Goal: Task Accomplishment & Management: Use online tool/utility

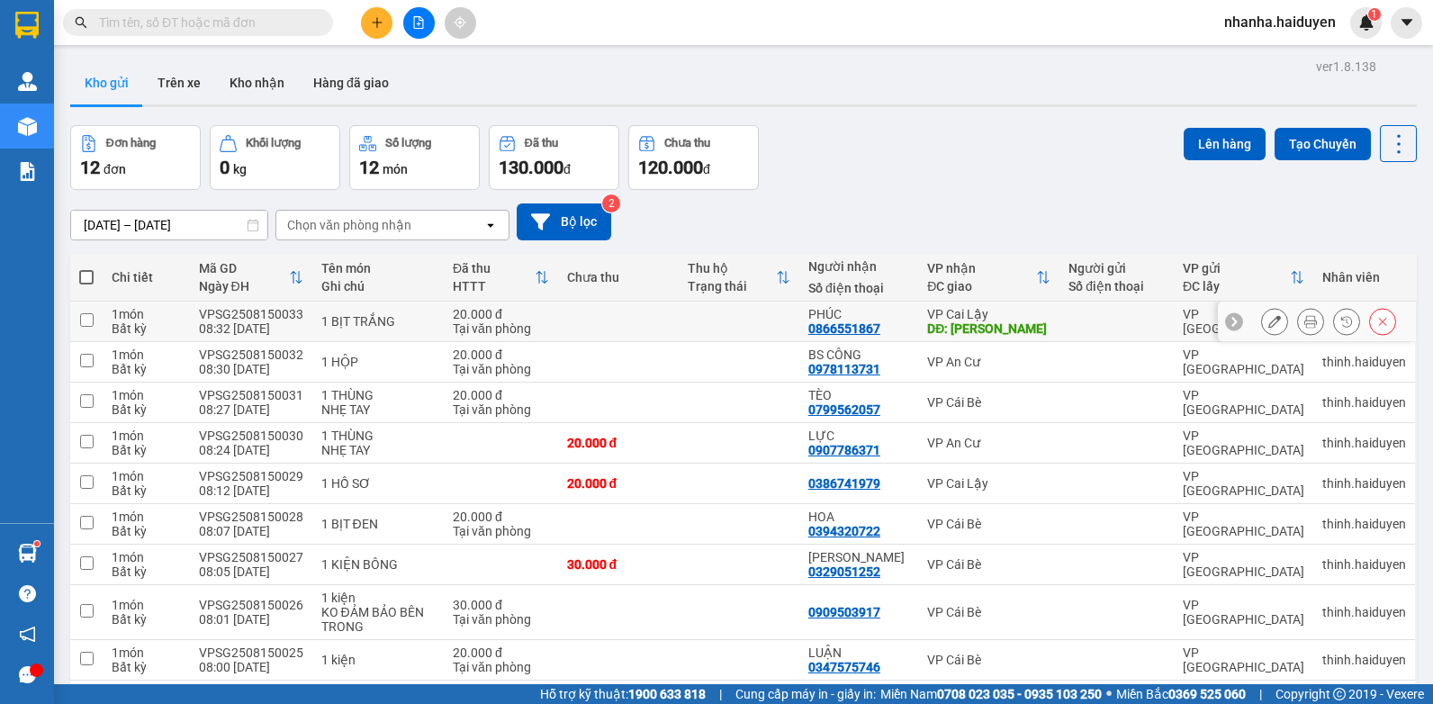
click at [511, 321] on div "Tại văn phòng" at bounding box center [501, 328] width 96 height 14
checkbox input "true"
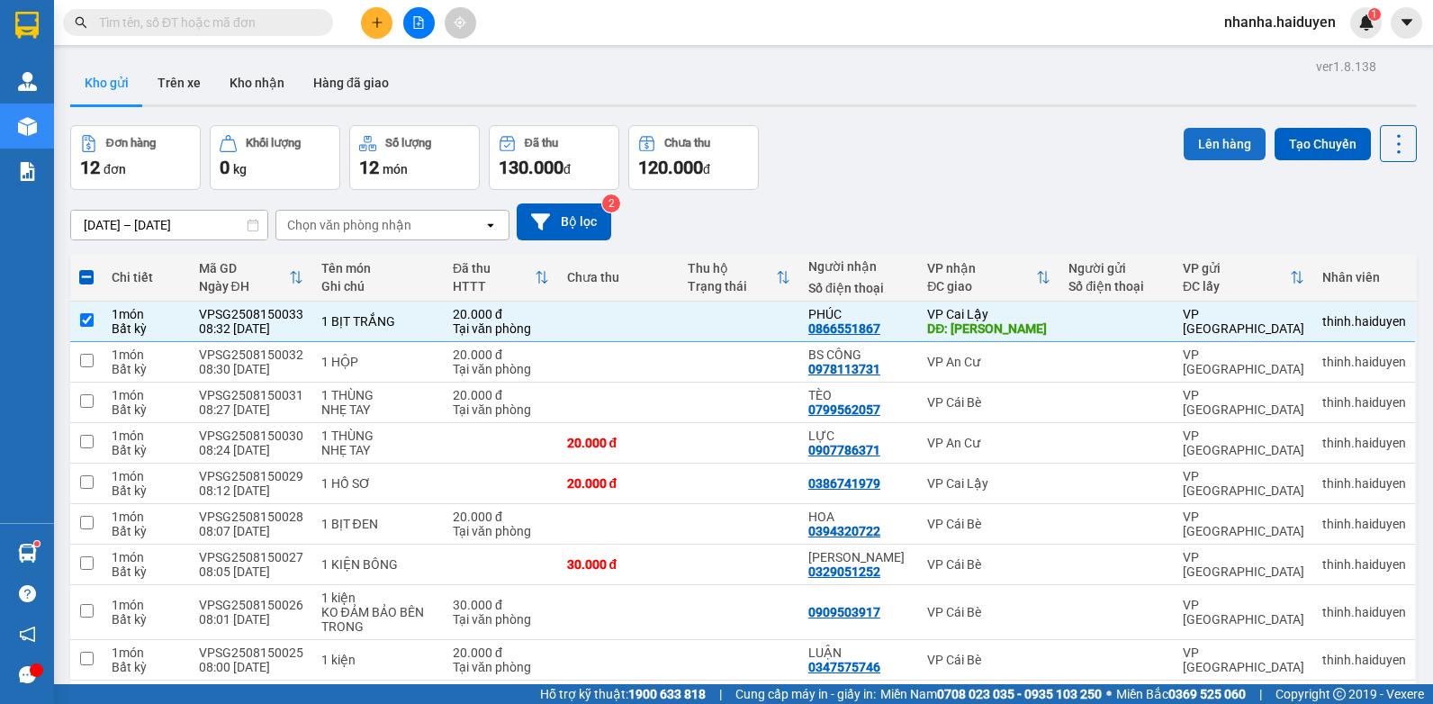
click at [1190, 136] on button "Lên hàng" at bounding box center [1225, 144] width 82 height 32
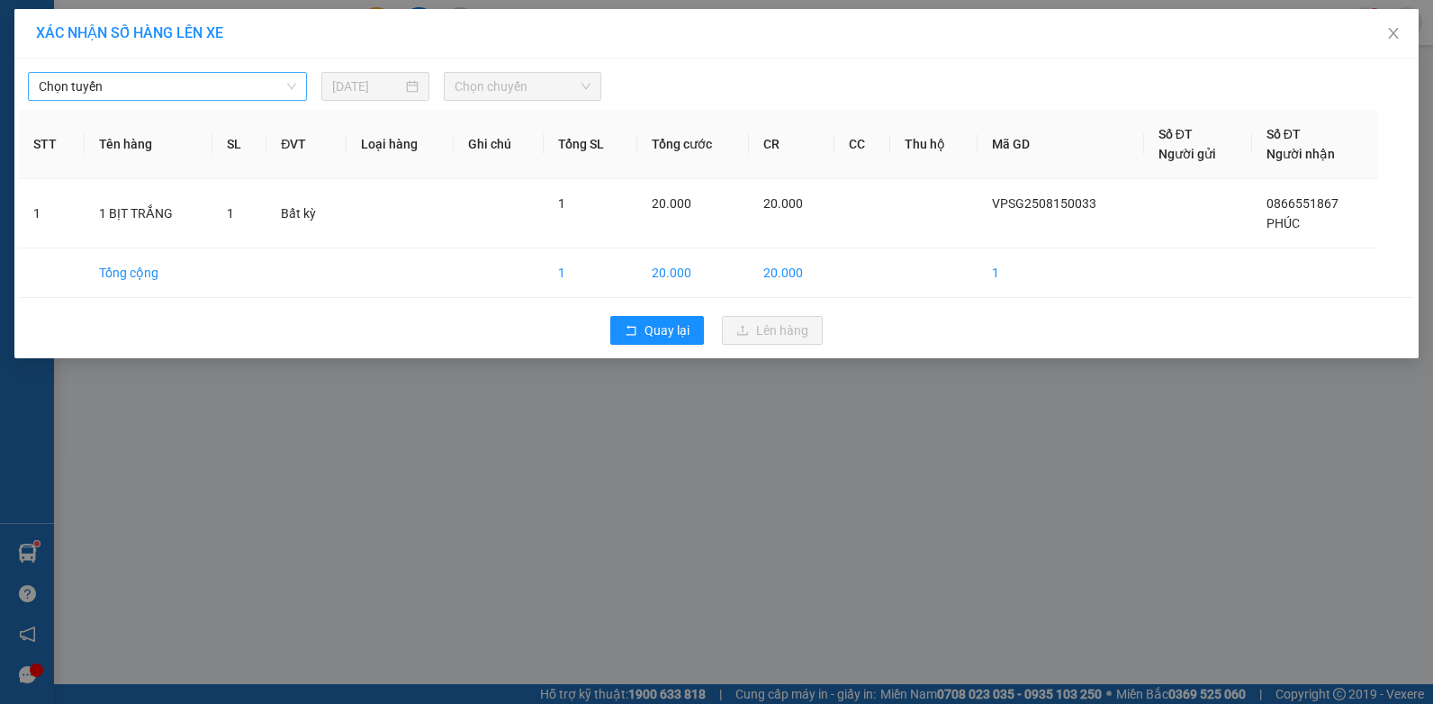
click at [179, 89] on span "Chọn tuyến" at bounding box center [168, 86] width 258 height 27
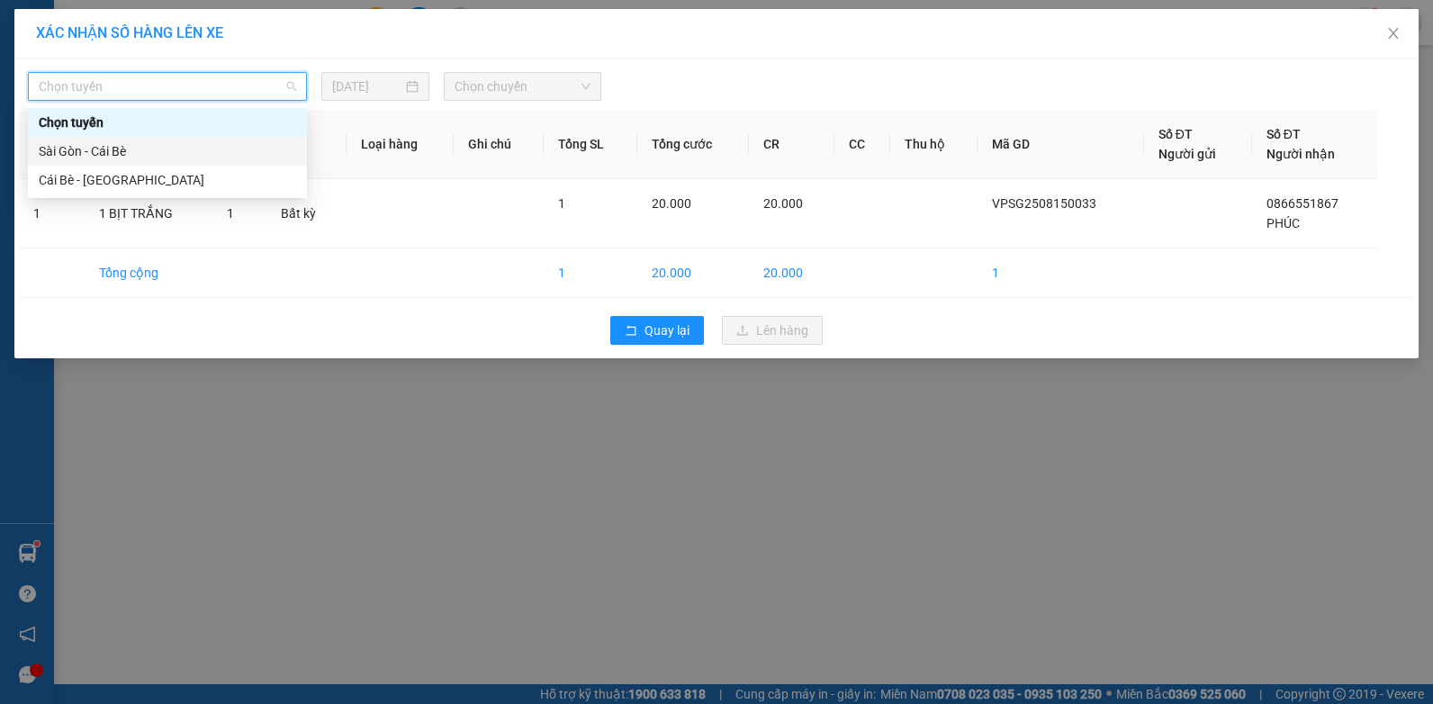
drag, startPoint x: 170, startPoint y: 140, endPoint x: 178, endPoint y: 145, distance: 9.3
click at [169, 140] on div "Sài Gòn - Cái Bè" at bounding box center [167, 151] width 279 height 29
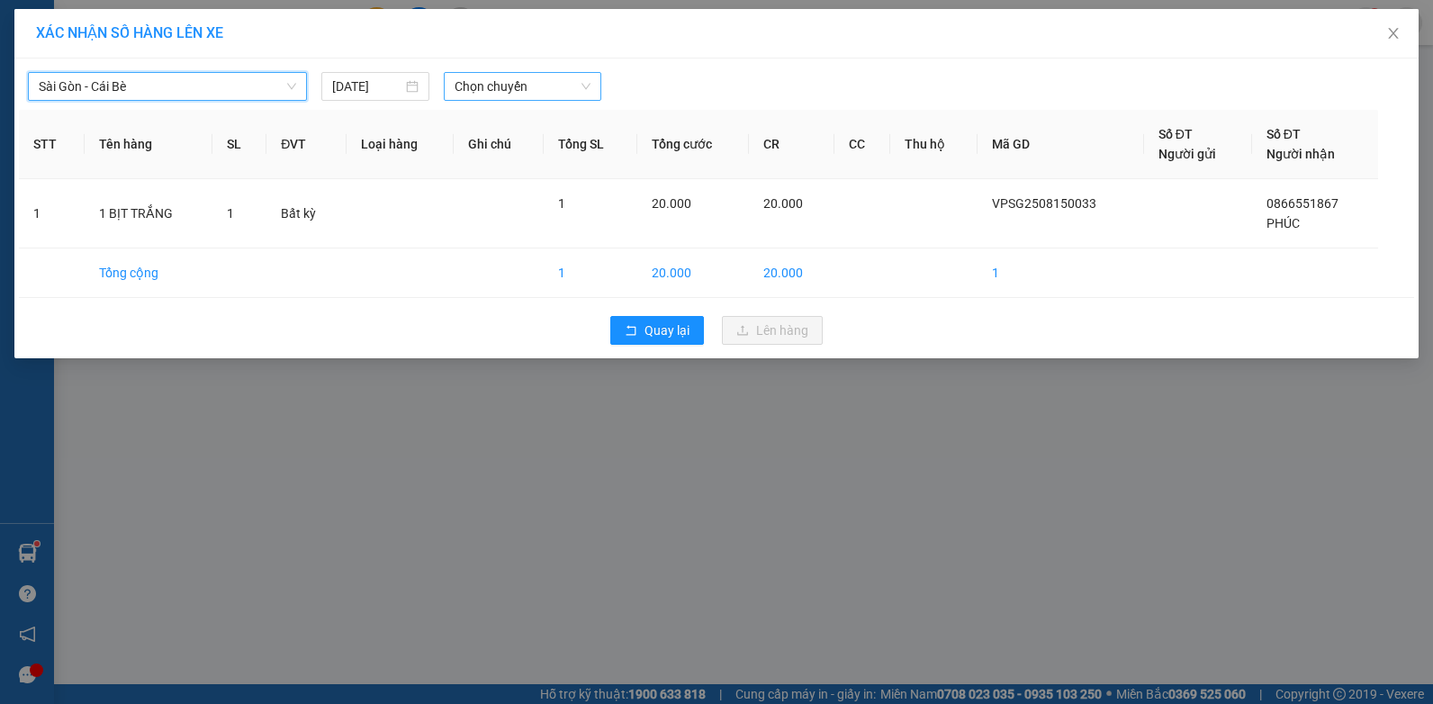
click at [570, 75] on span "Chọn chuyến" at bounding box center [522, 86] width 135 height 27
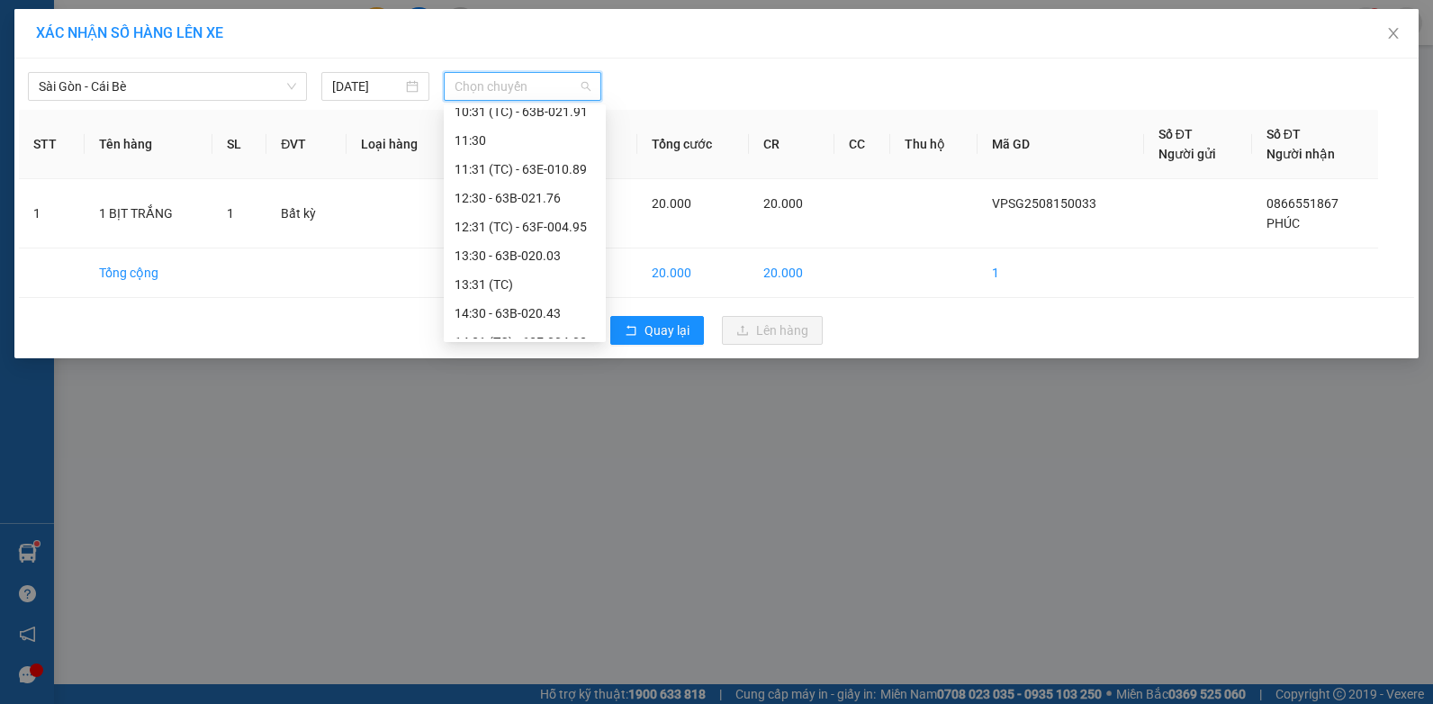
scroll to position [180, 0]
click at [538, 134] on div "09:31 (TC) - 63B-034.28" at bounding box center [525, 144] width 140 height 20
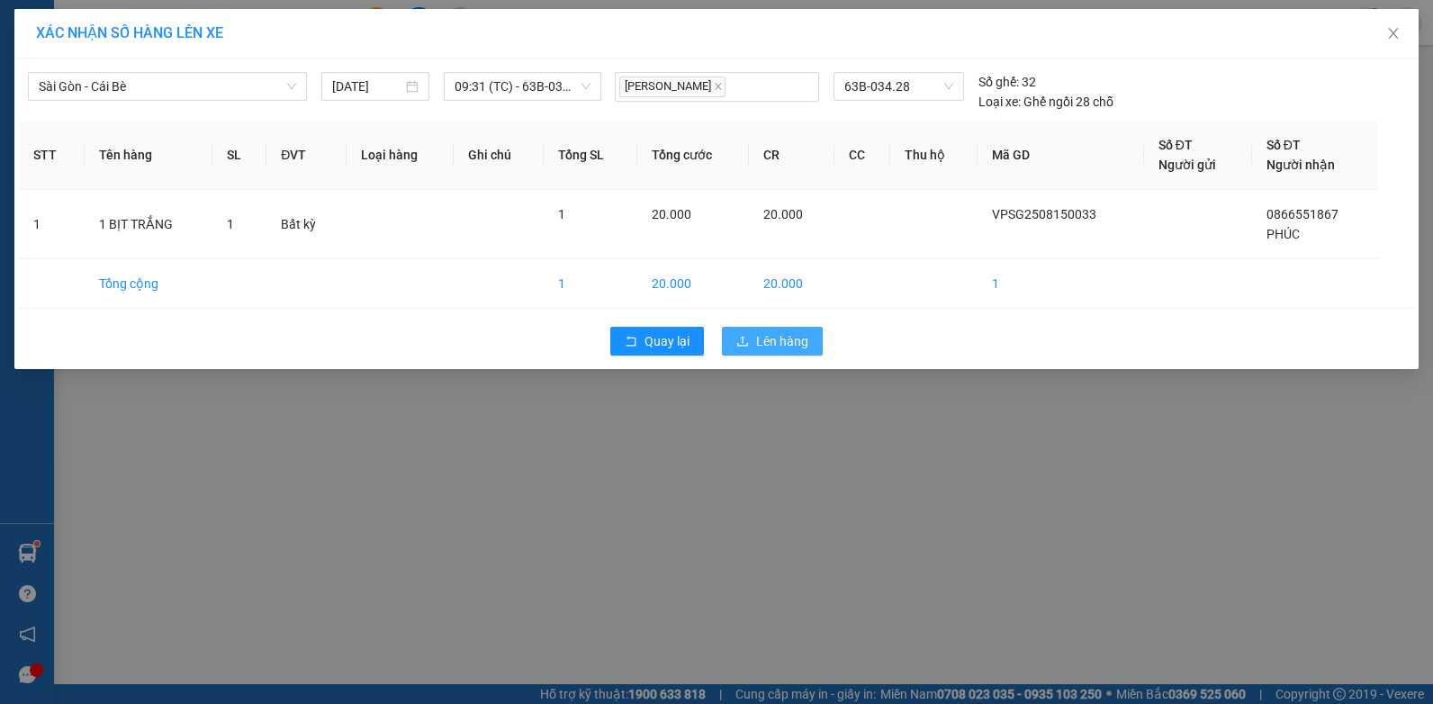
click at [745, 343] on icon "upload" at bounding box center [743, 341] width 13 height 13
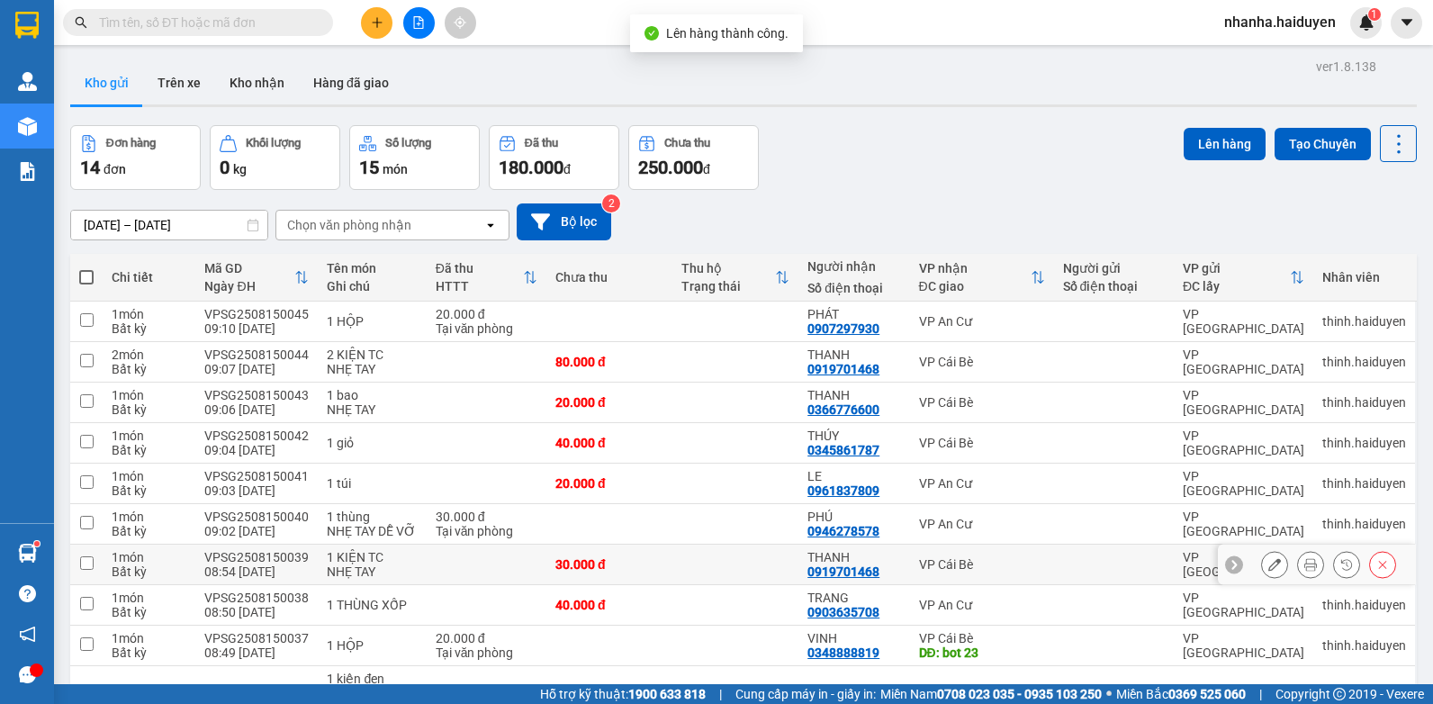
scroll to position [273, 0]
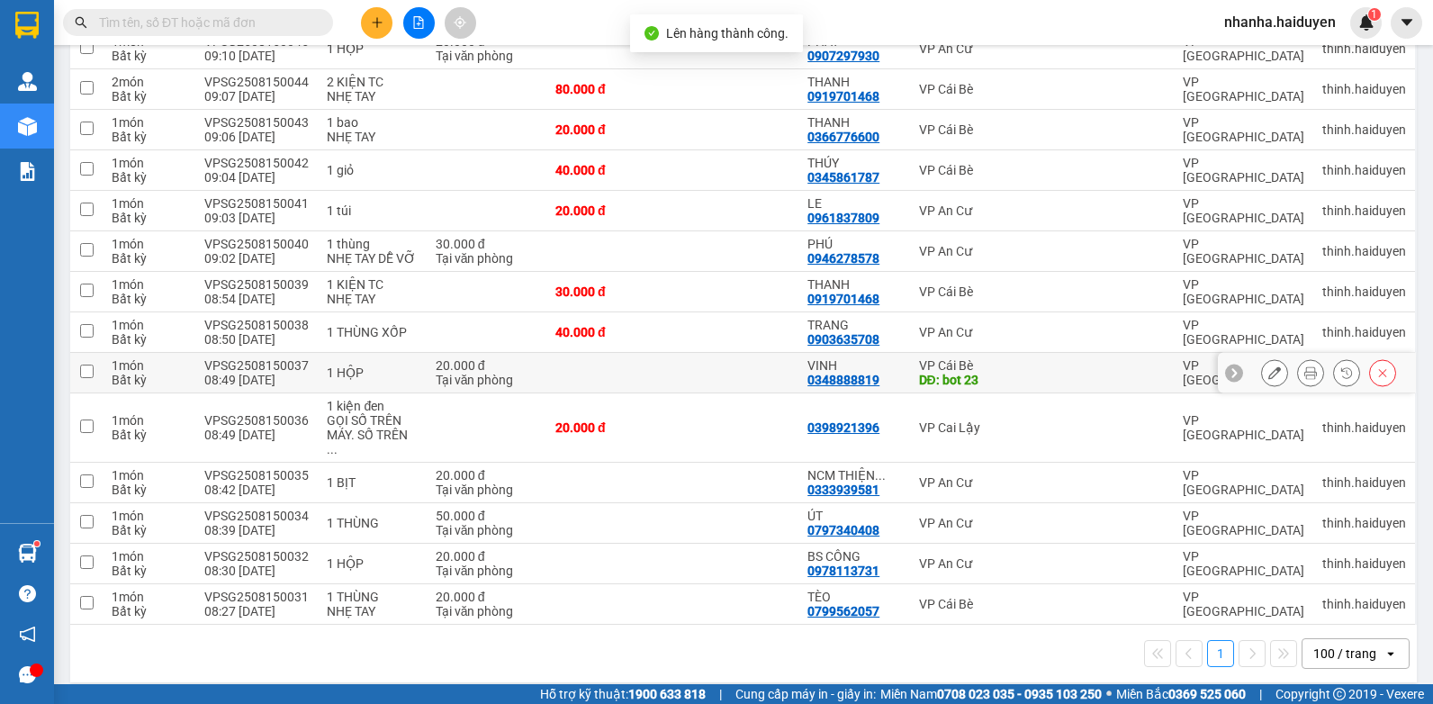
click at [966, 373] on div "DĐ: bot 23" at bounding box center [982, 380] width 126 height 14
checkbox input "true"
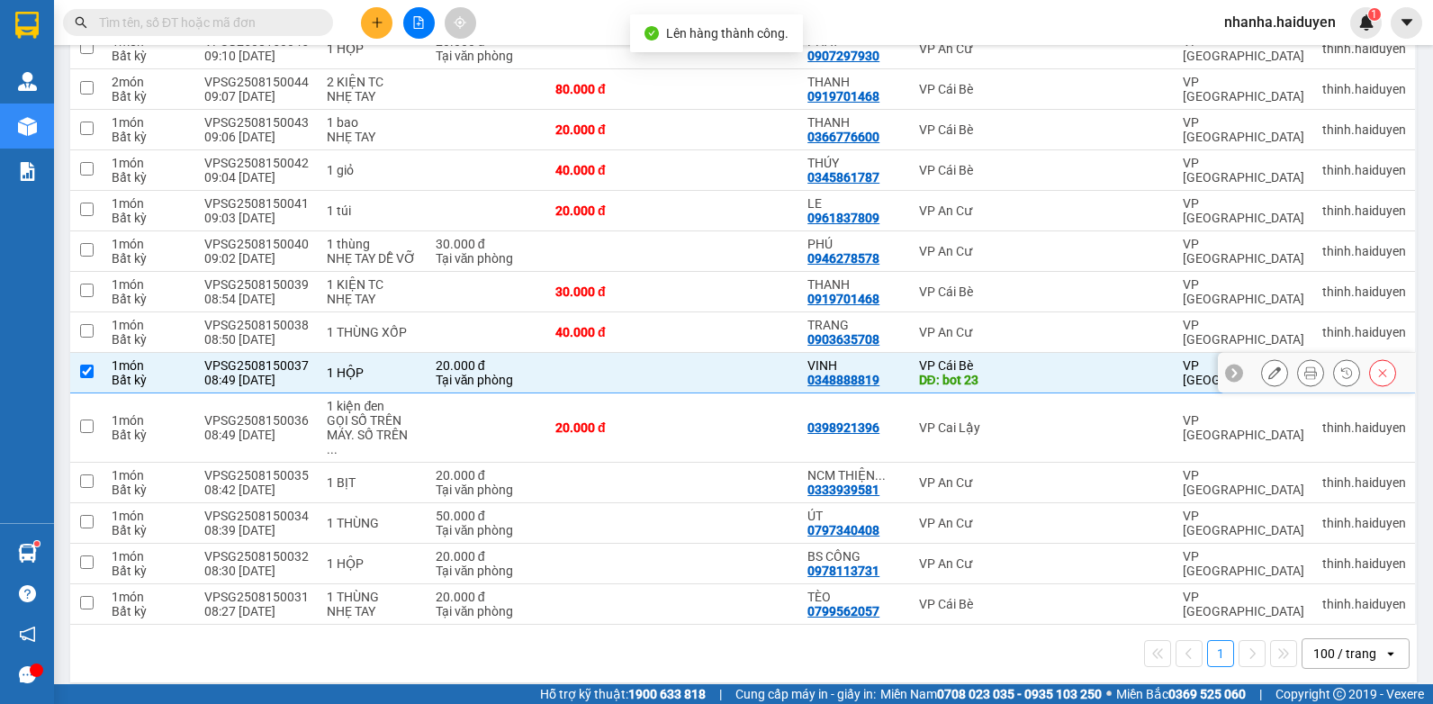
scroll to position [0, 0]
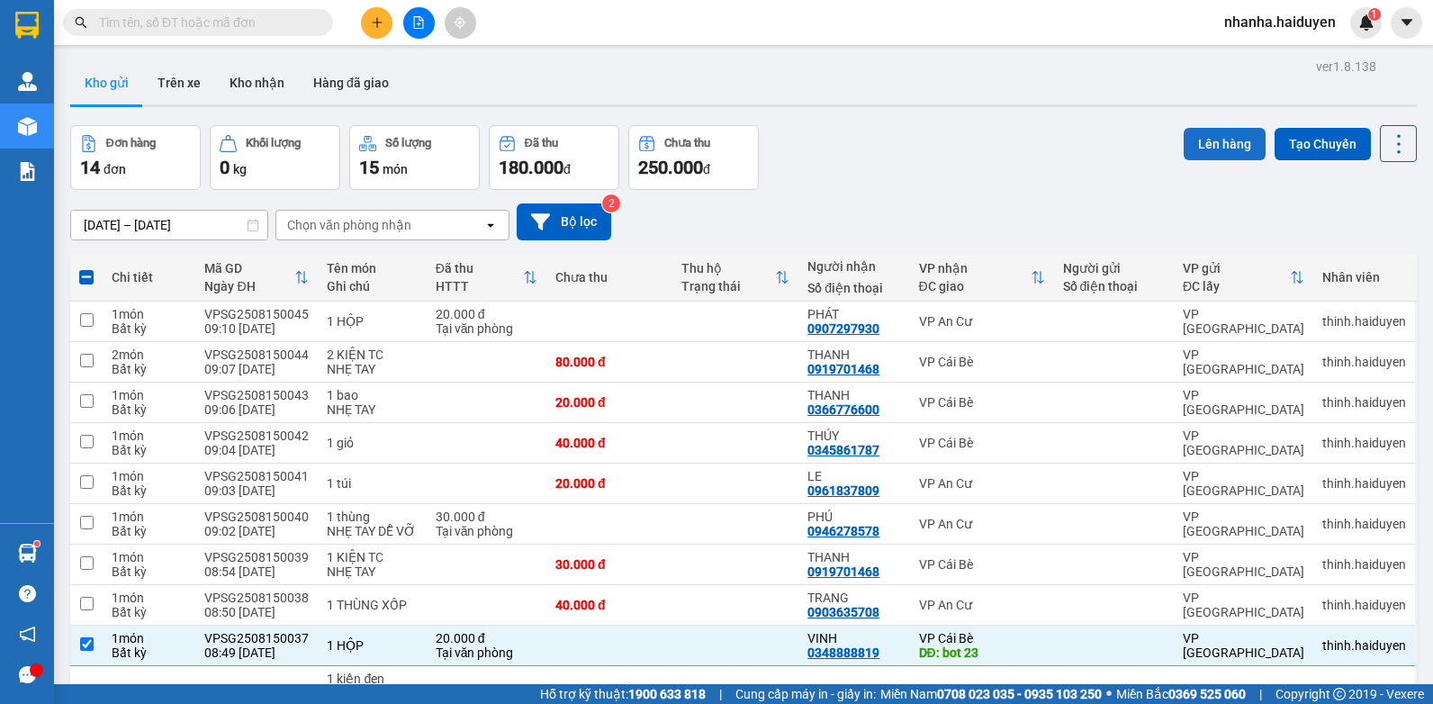
click at [1214, 150] on button "Lên hàng" at bounding box center [1225, 144] width 82 height 32
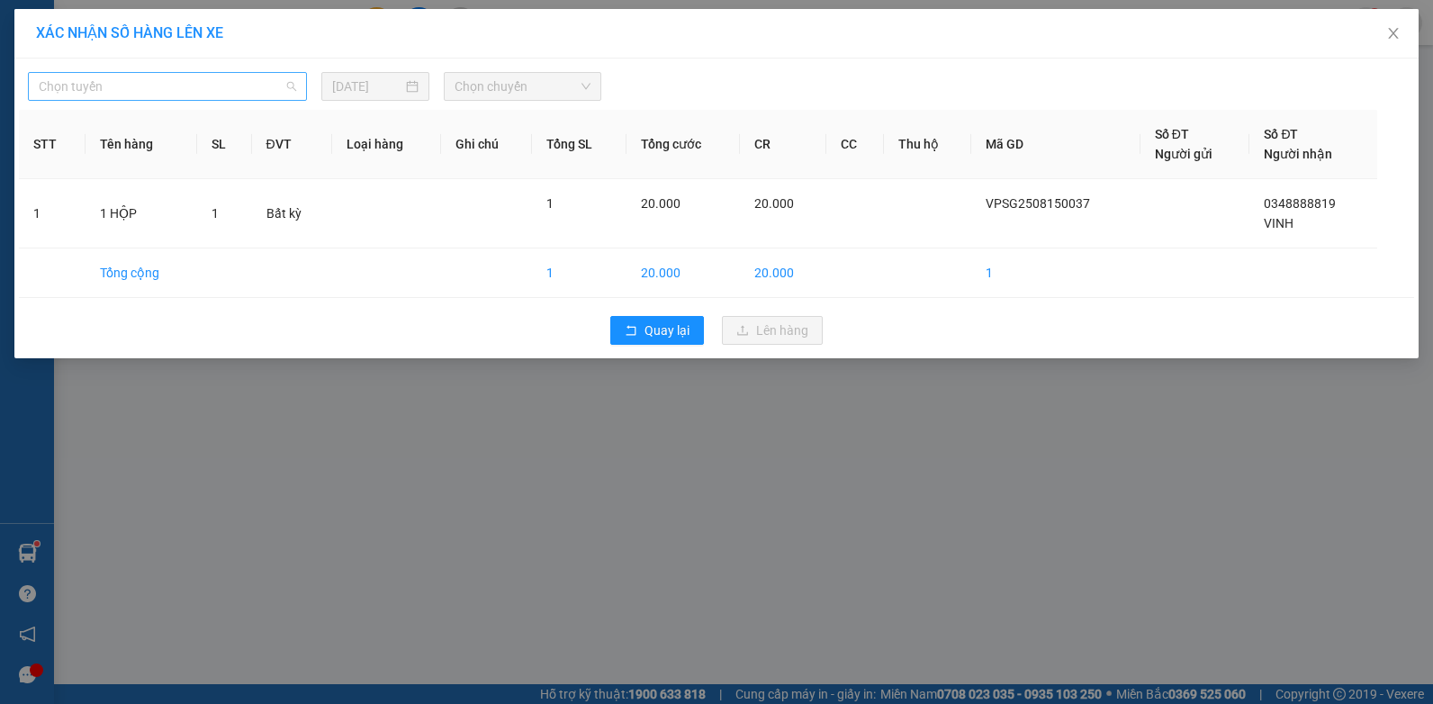
click at [255, 85] on span "Chọn tuyến" at bounding box center [168, 86] width 258 height 27
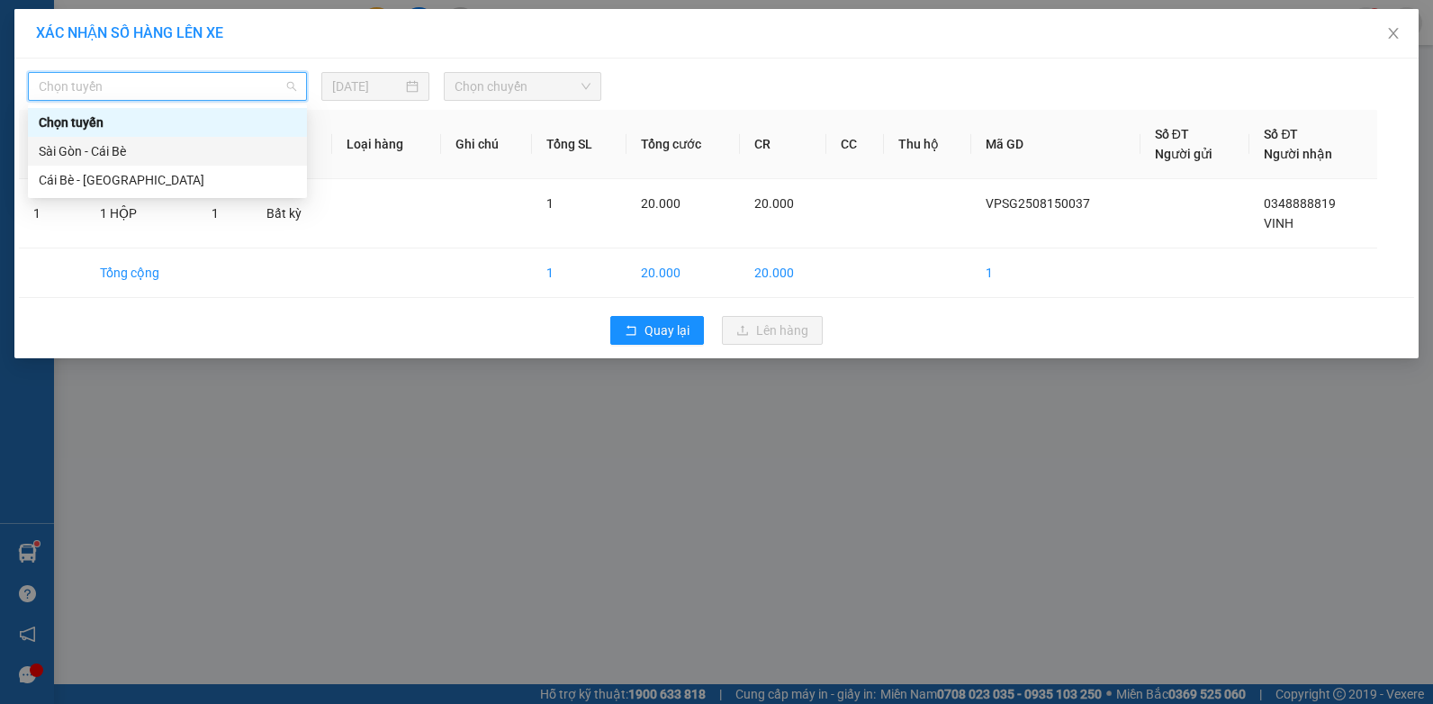
click at [210, 144] on div "Sài Gòn - Cái Bè" at bounding box center [168, 151] width 258 height 20
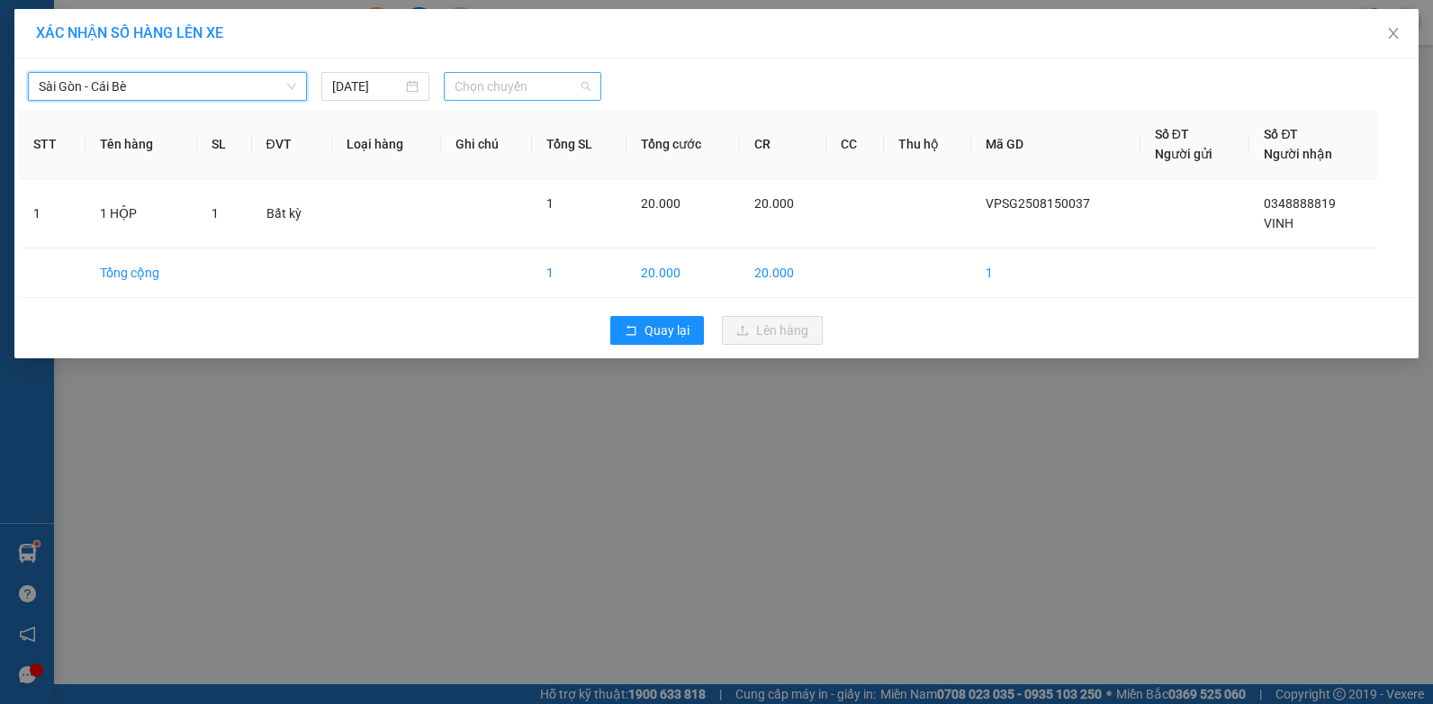
click at [533, 93] on span "Chọn chuyến" at bounding box center [522, 86] width 135 height 27
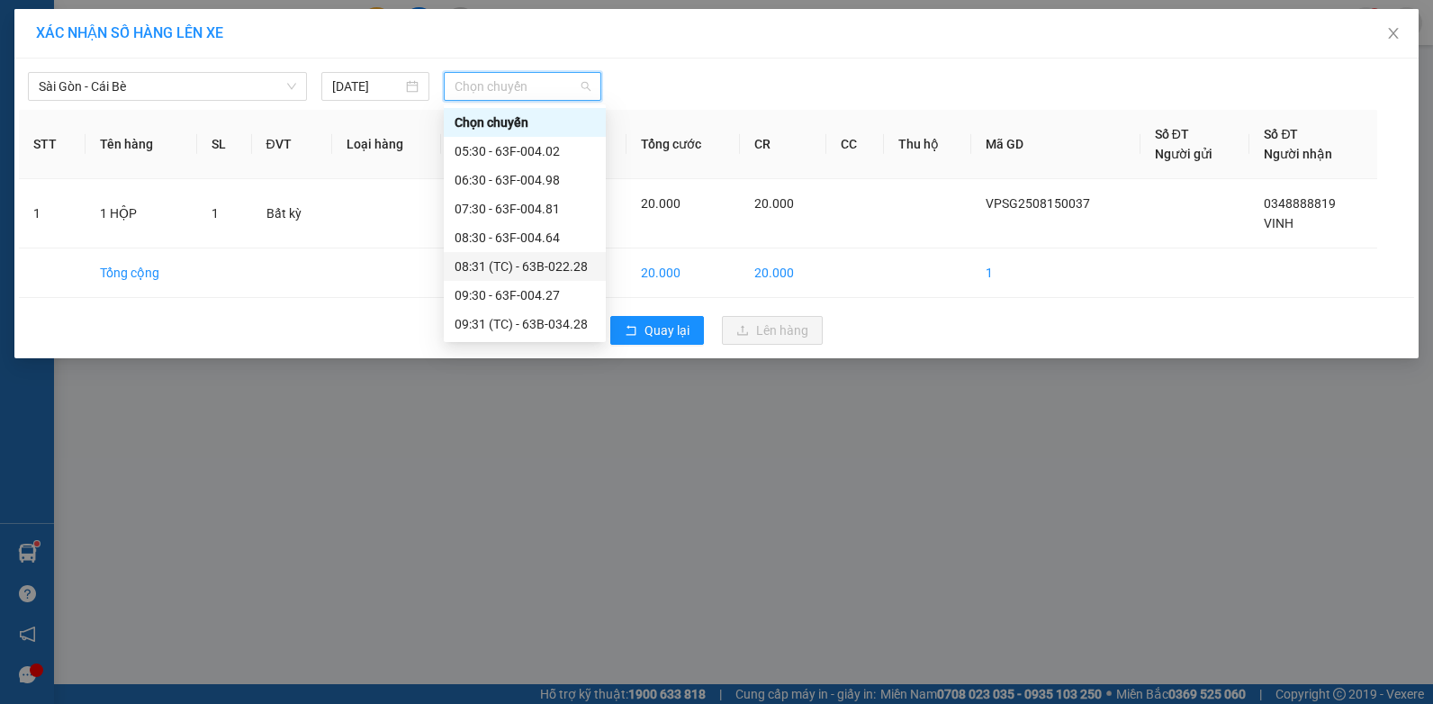
scroll to position [90, 0]
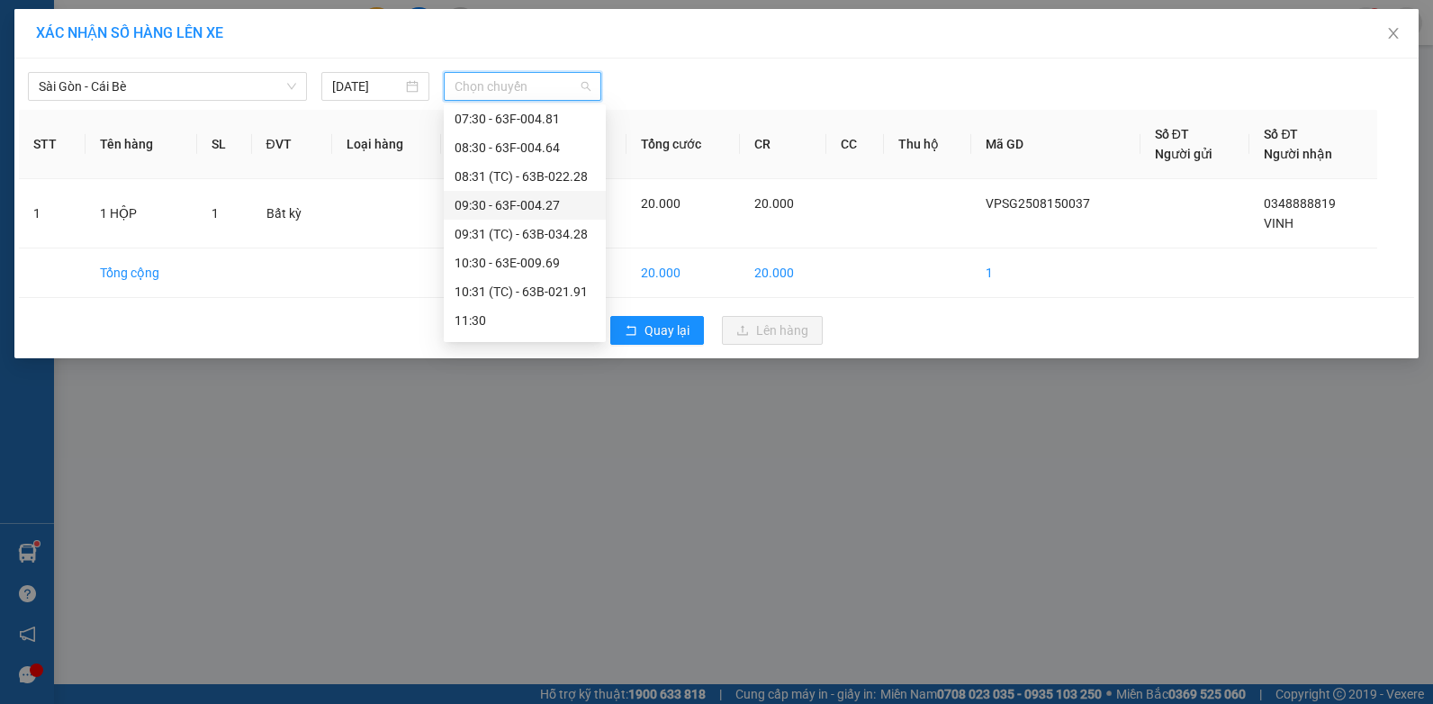
click at [560, 203] on div "09:30 - 63F-004.27" at bounding box center [525, 205] width 140 height 20
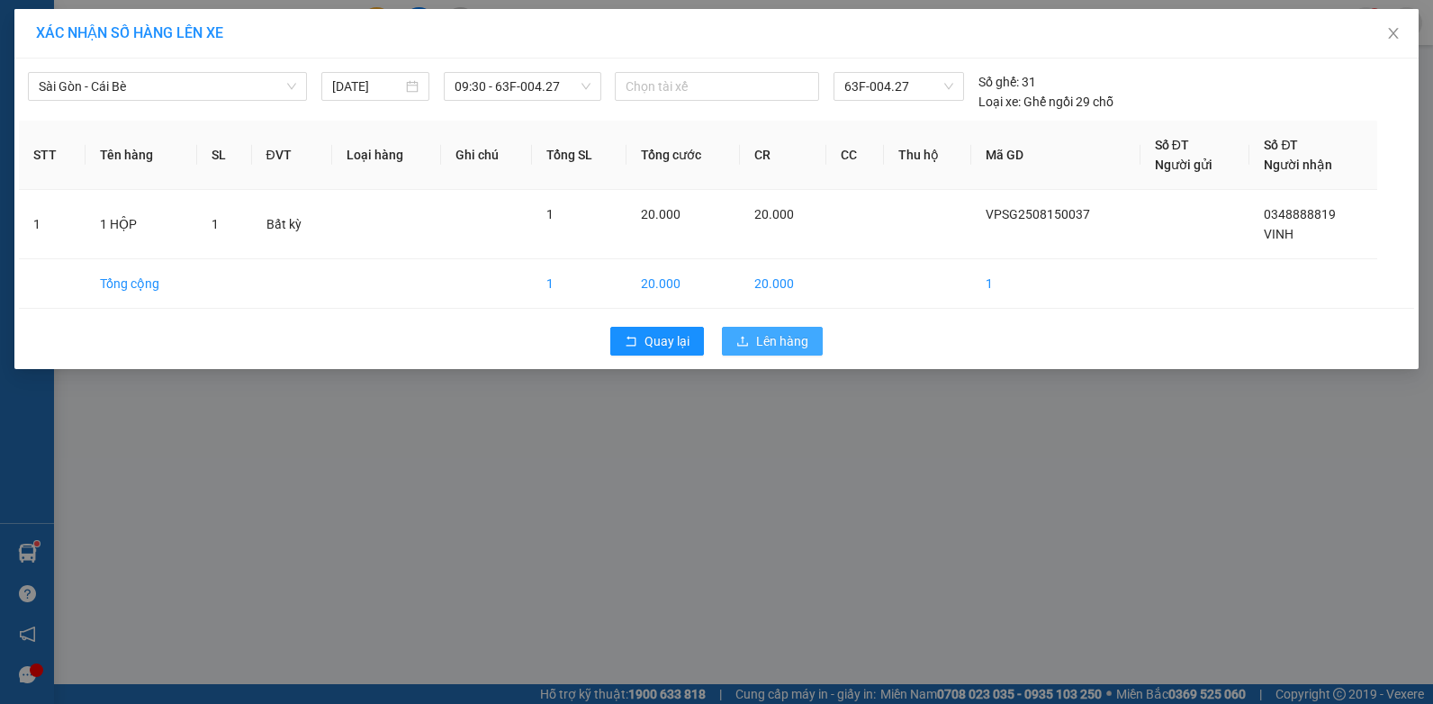
click at [746, 340] on icon "upload" at bounding box center [743, 341] width 13 height 13
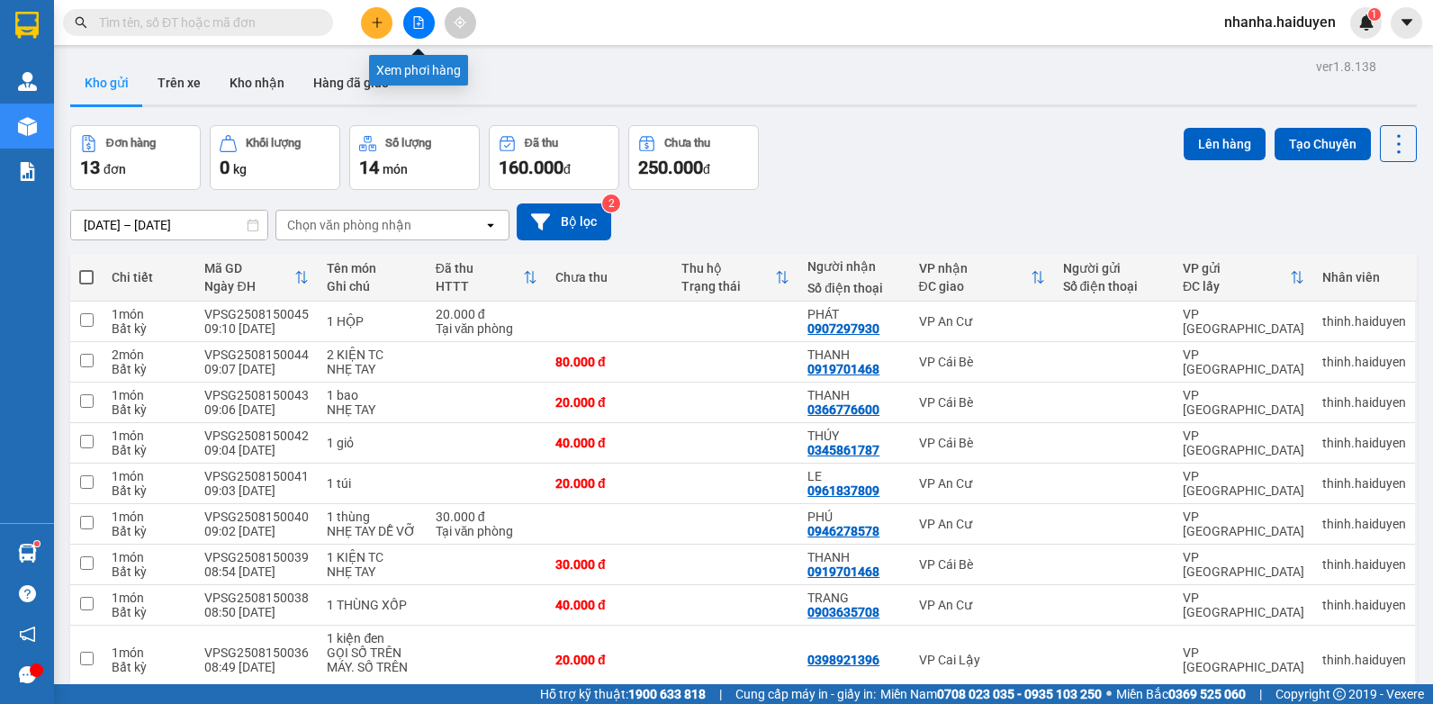
click at [419, 14] on button at bounding box center [419, 23] width 32 height 32
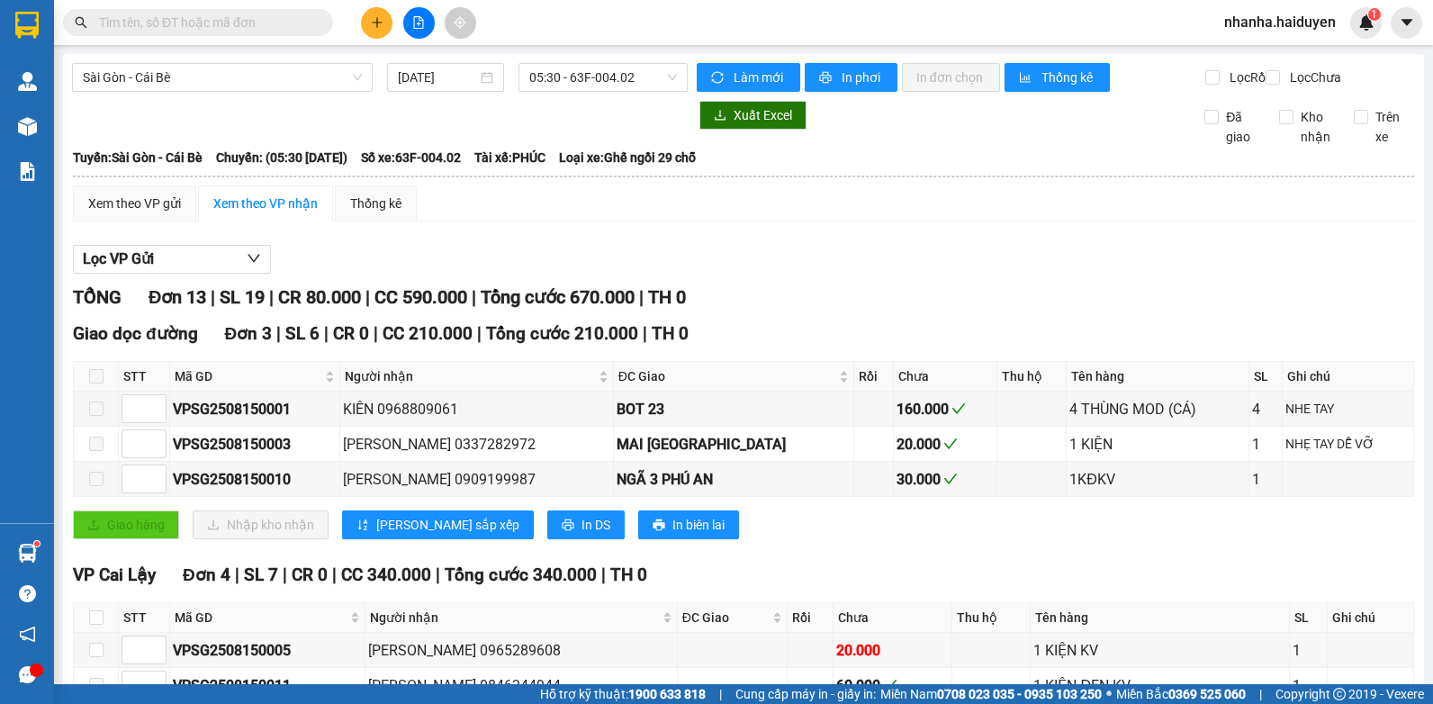
click at [536, 59] on div "[GEOGRAPHIC_DATA] - Cái Bè [DATE] 05:30 - 63F-004.02 [PERSON_NAME] mới In phơi …" at bounding box center [743, 697] width 1361 height 1286
click at [553, 56] on div "[GEOGRAPHIC_DATA] - Cái Bè [DATE] 05:30 - 63F-004.02 [PERSON_NAME] mới In phơi …" at bounding box center [743, 697] width 1361 height 1286
click at [549, 76] on span "05:30 - 63F-004.02" at bounding box center [603, 77] width 148 height 27
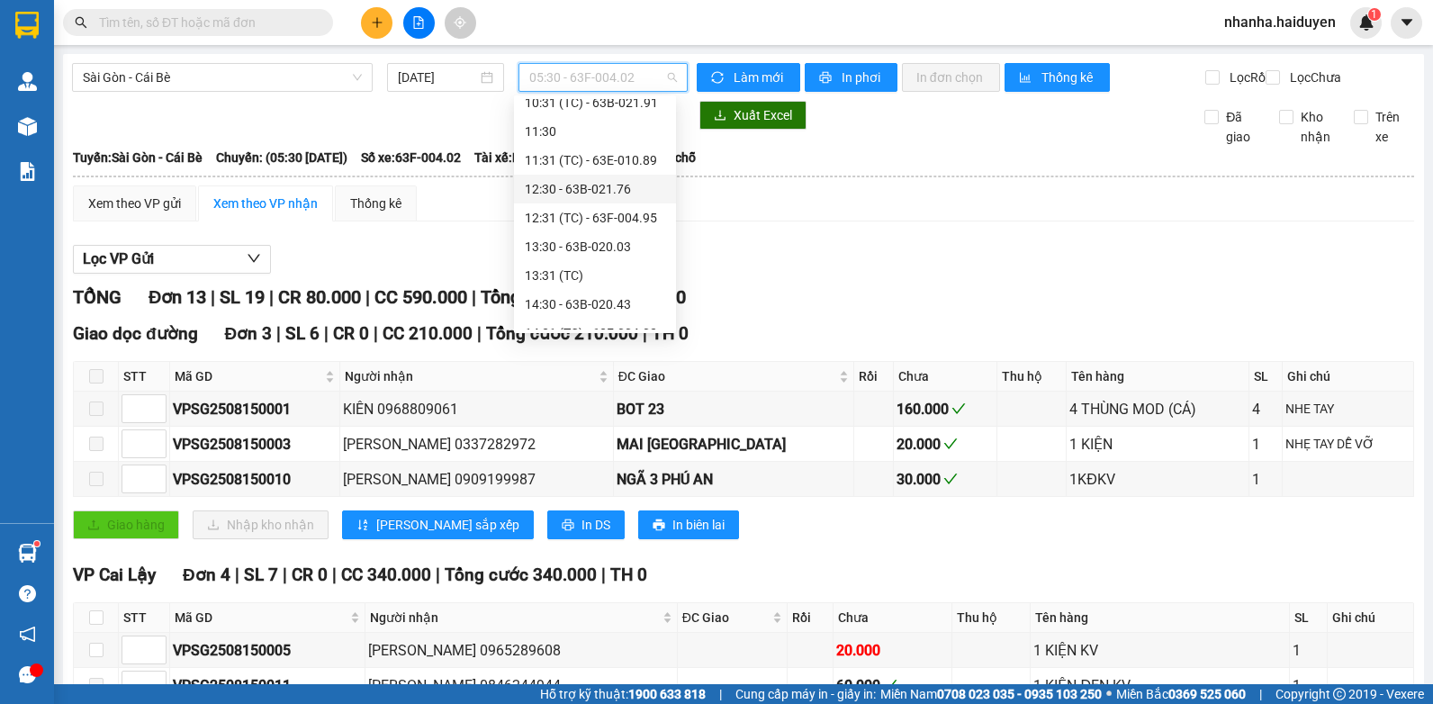
scroll to position [180, 0]
click at [622, 111] on div "09:30 - 63F-004.27" at bounding box center [595, 106] width 140 height 20
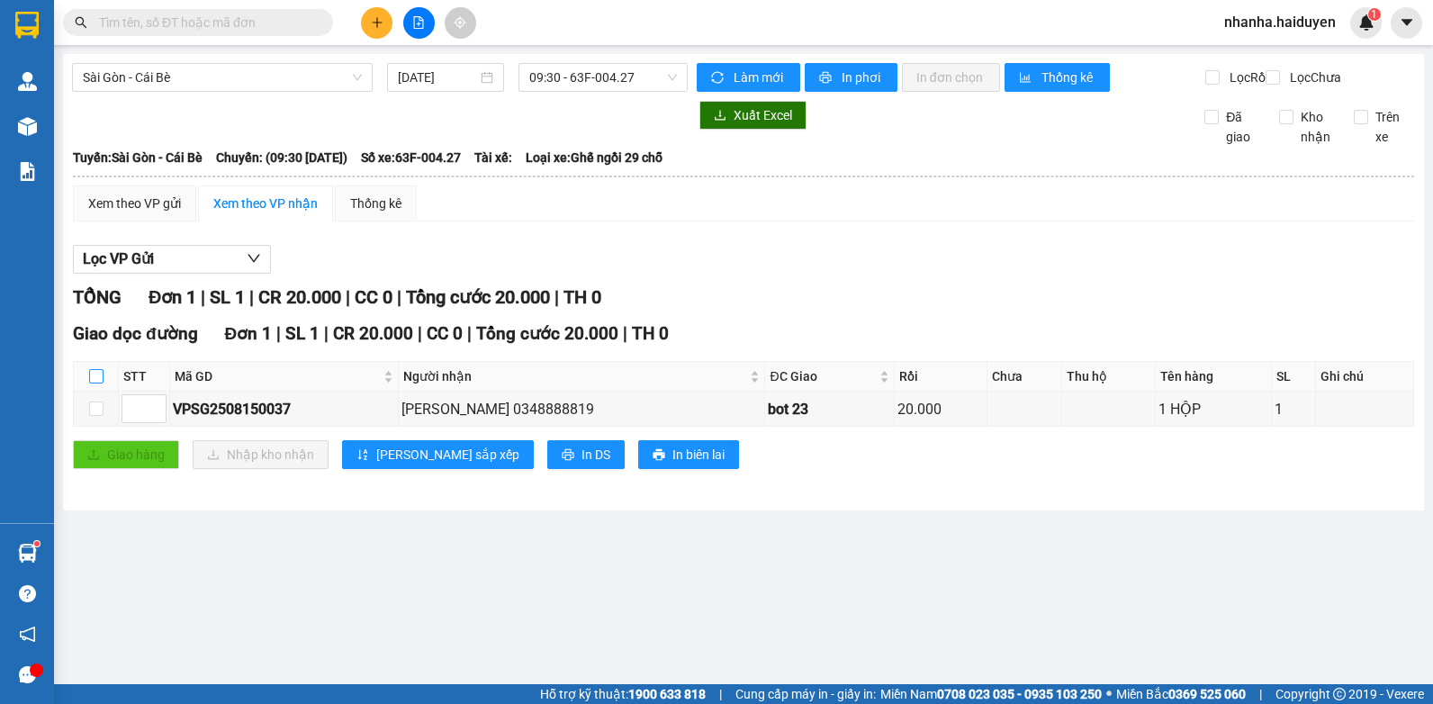
click at [98, 384] on input "checkbox" at bounding box center [96, 376] width 14 height 14
checkbox input "true"
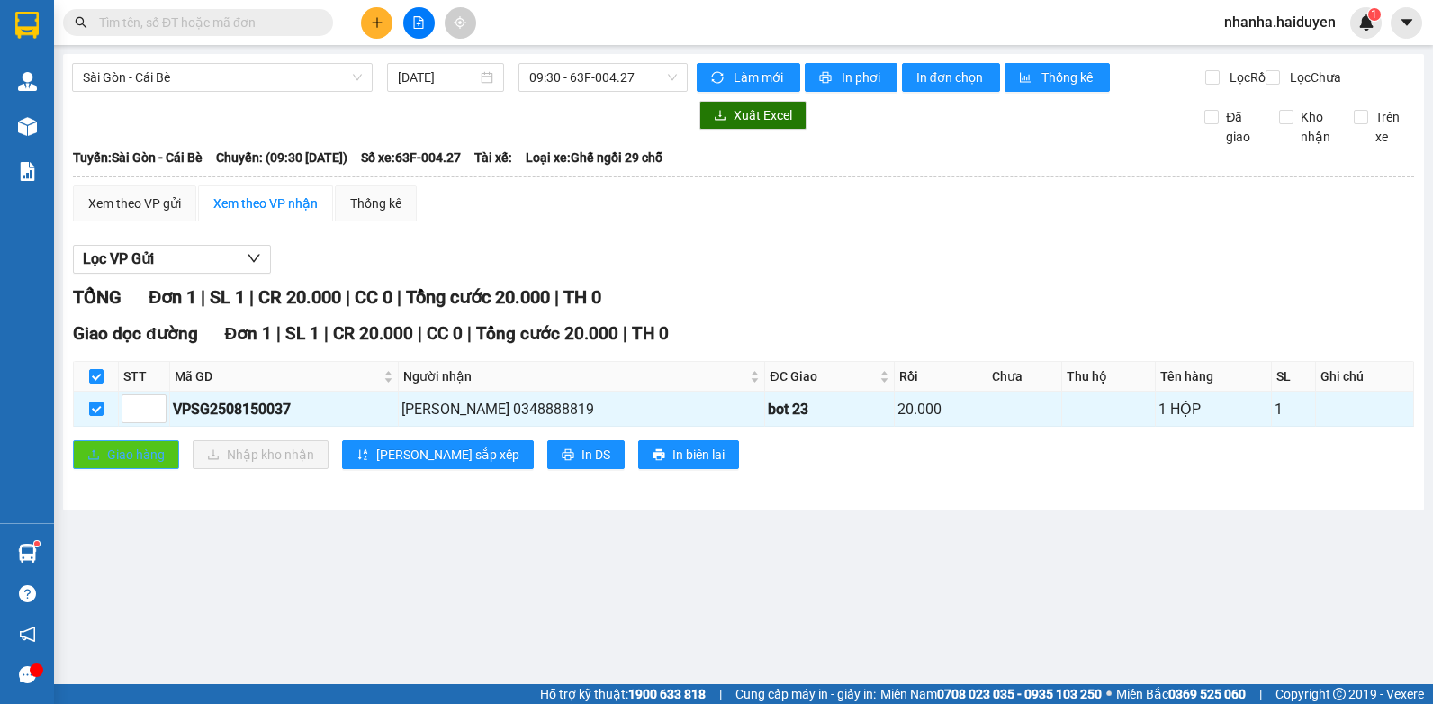
click at [88, 463] on span "upload" at bounding box center [93, 455] width 13 height 14
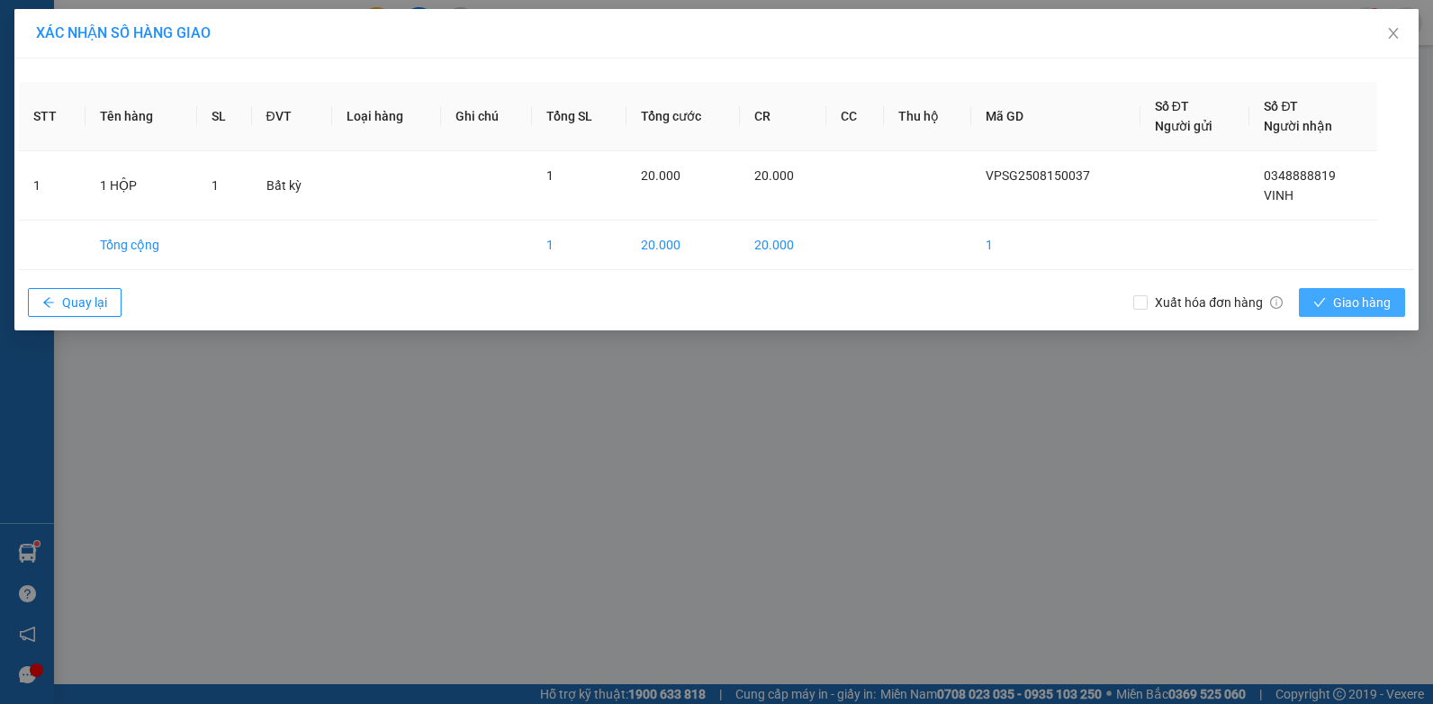
click at [1383, 302] on span "Giao hàng" at bounding box center [1363, 303] width 58 height 20
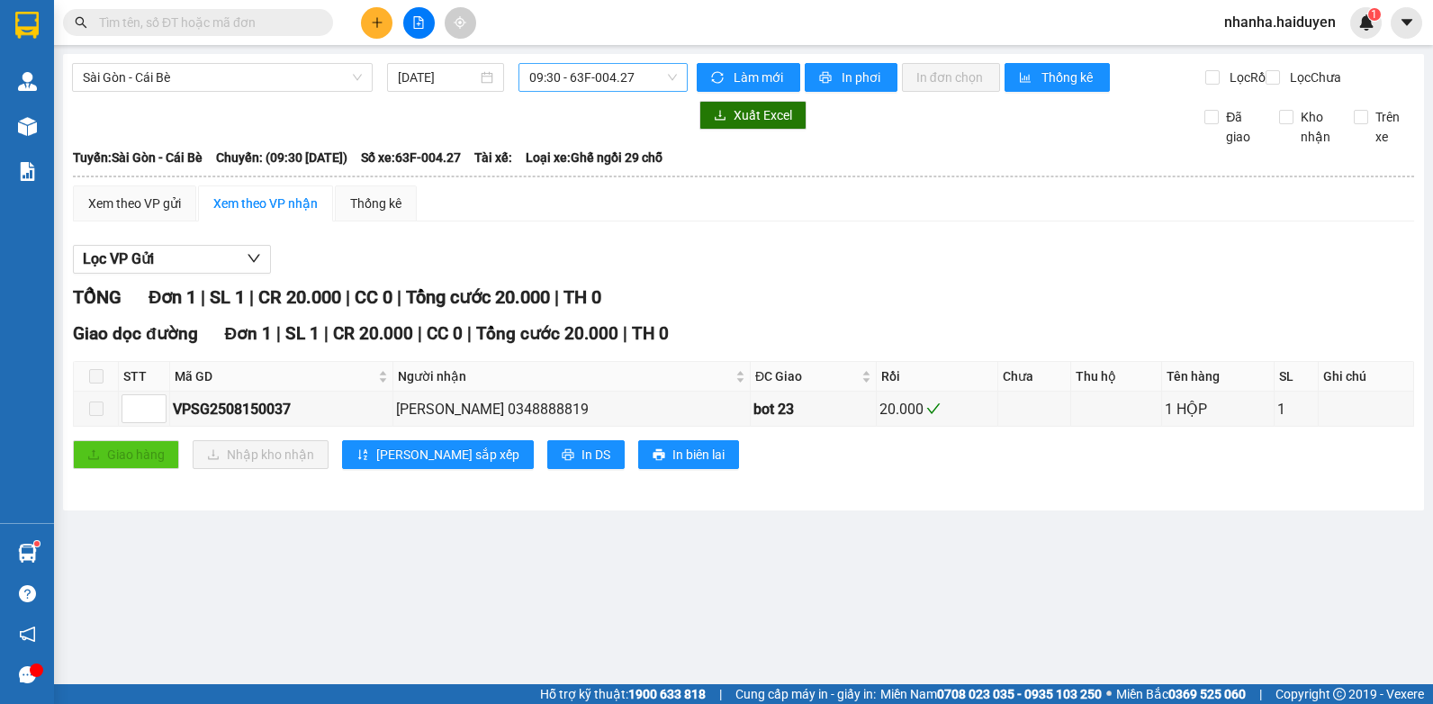
click at [592, 85] on span "09:30 - 63F-004.27" at bounding box center [603, 77] width 148 height 27
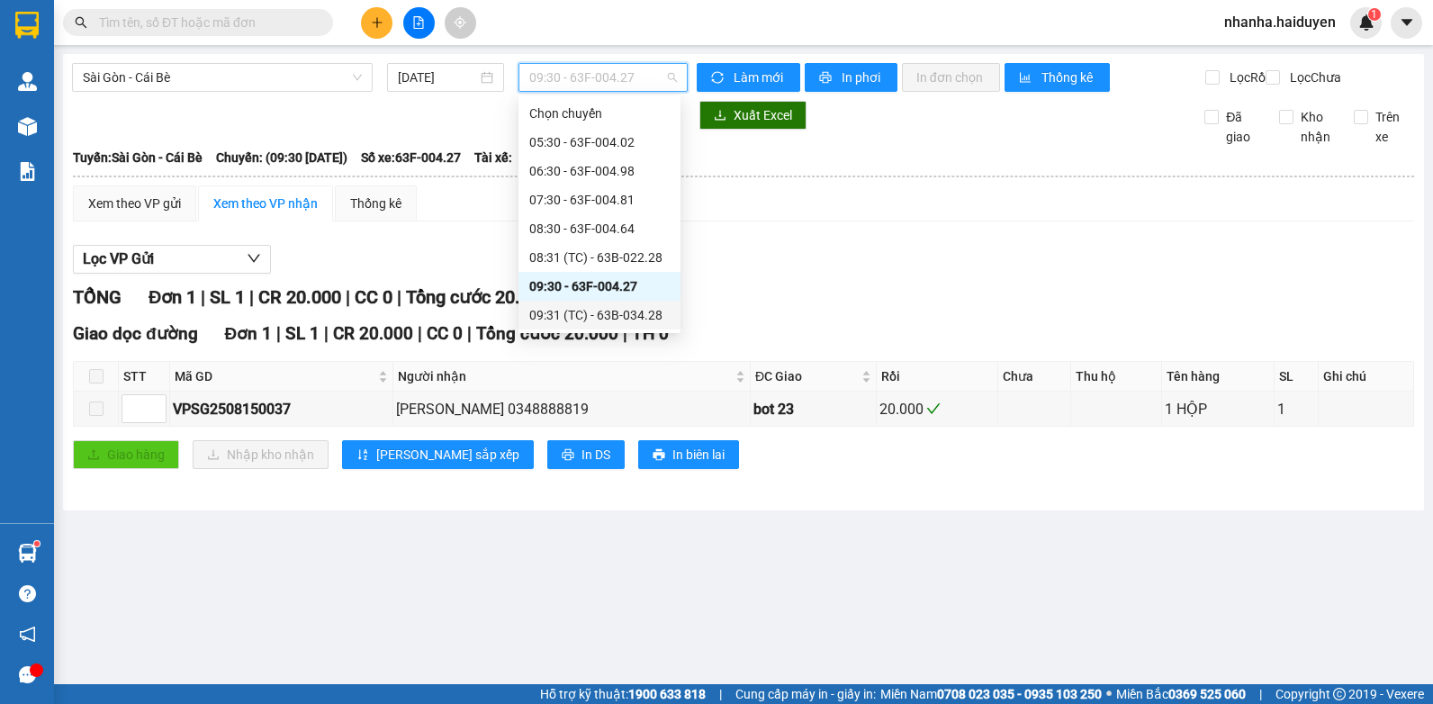
click at [577, 309] on div "09:31 (TC) - 63B-034.28" at bounding box center [599, 315] width 140 height 20
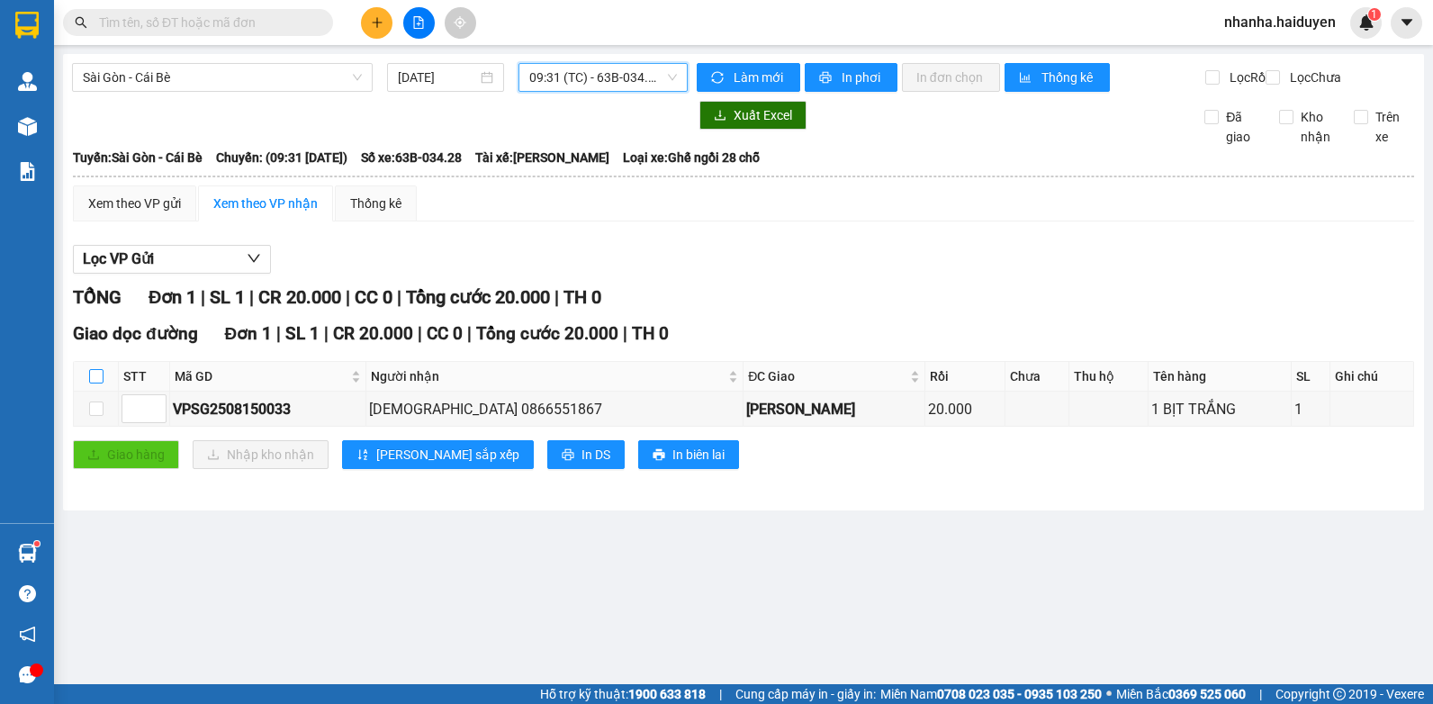
click at [91, 384] on input "checkbox" at bounding box center [96, 376] width 14 height 14
checkbox input "true"
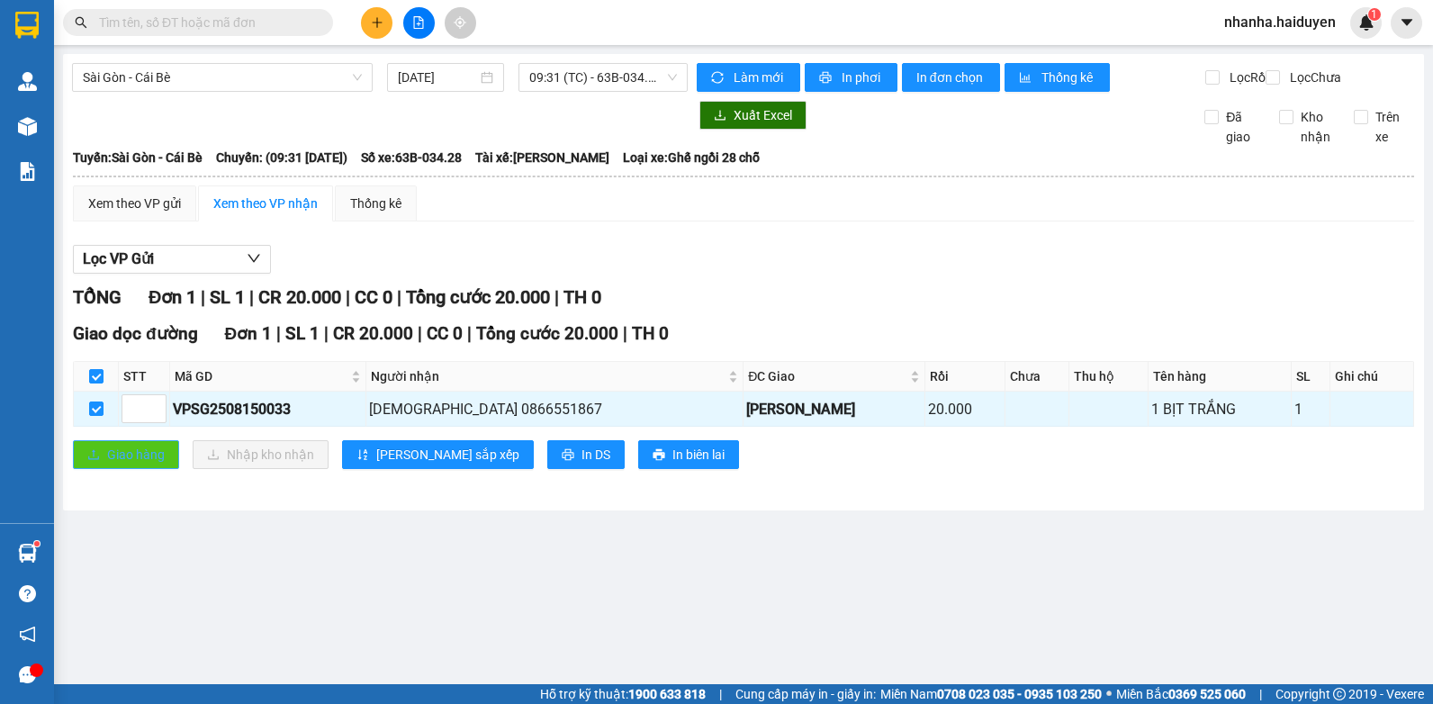
click at [102, 456] on button "Giao hàng" at bounding box center [126, 454] width 106 height 29
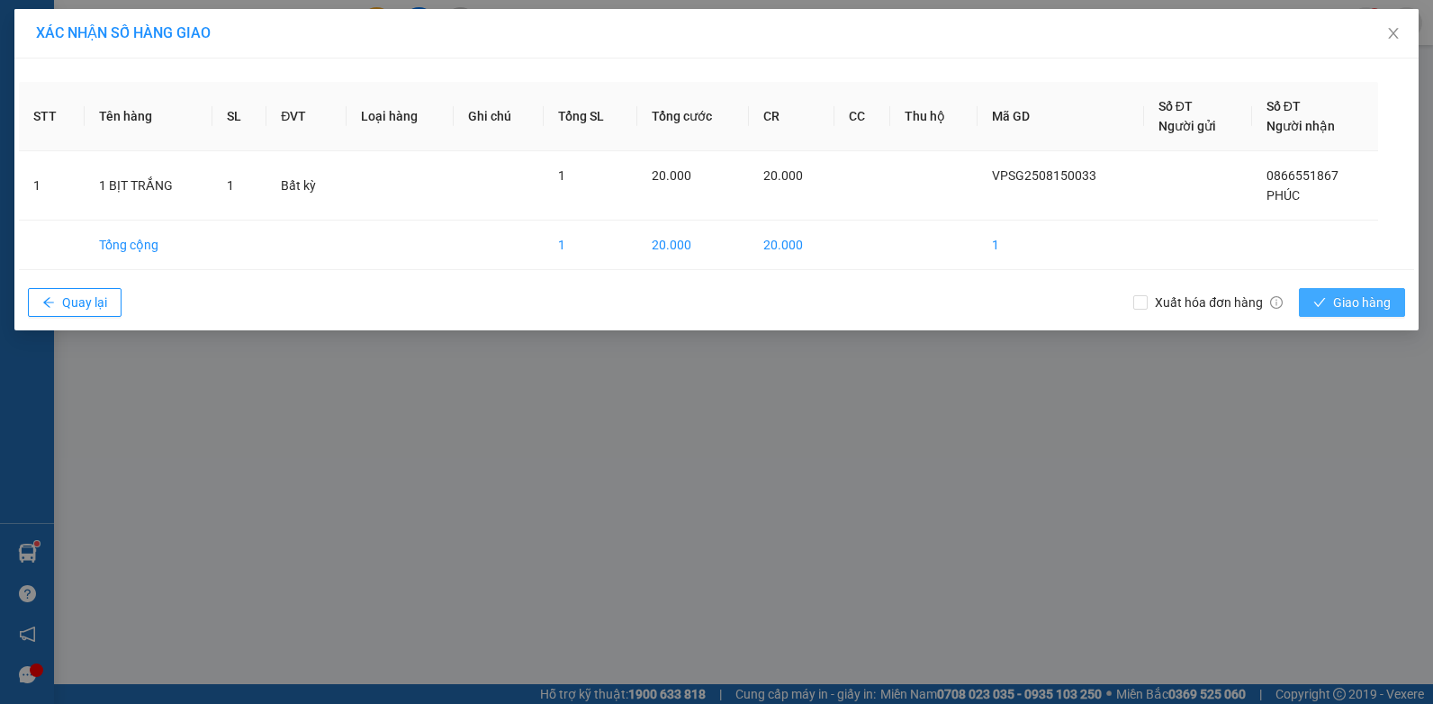
click at [1367, 298] on span "Giao hàng" at bounding box center [1363, 303] width 58 height 20
